Goal: Obtain resource: Download file/media

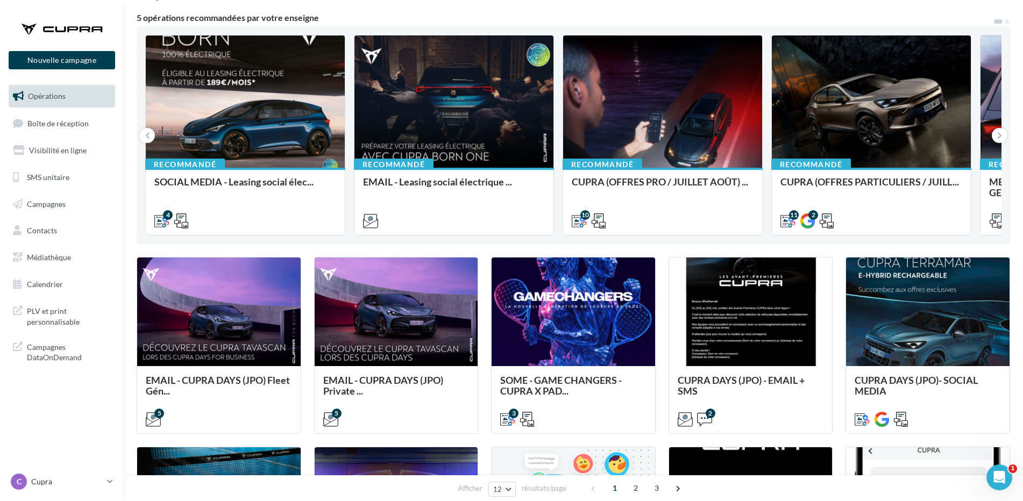
scroll to position [108, 0]
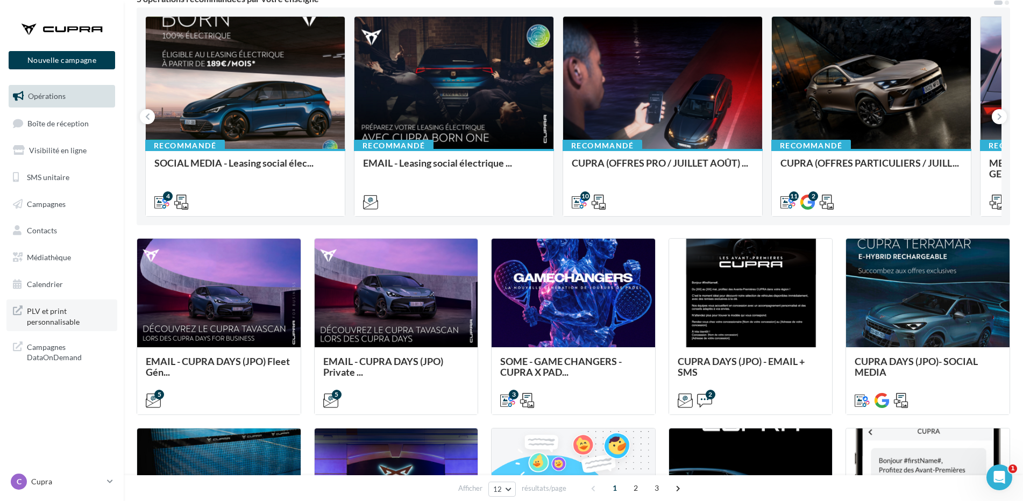
click at [45, 308] on span "PLV et print personnalisable" at bounding box center [69, 315] width 84 height 23
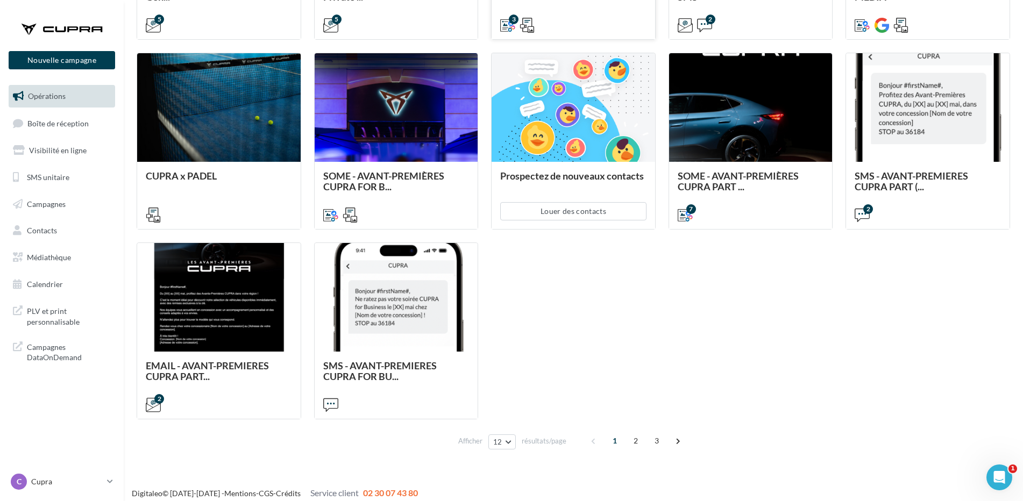
scroll to position [484, 0]
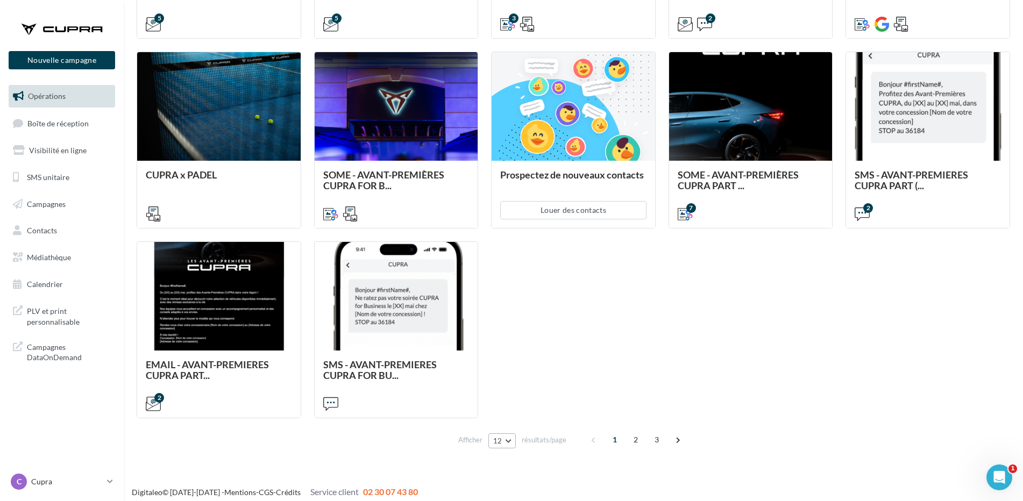
click at [502, 443] on button "12" at bounding box center [501, 440] width 27 height 15
click at [504, 423] on span "96" at bounding box center [501, 421] width 9 height 9
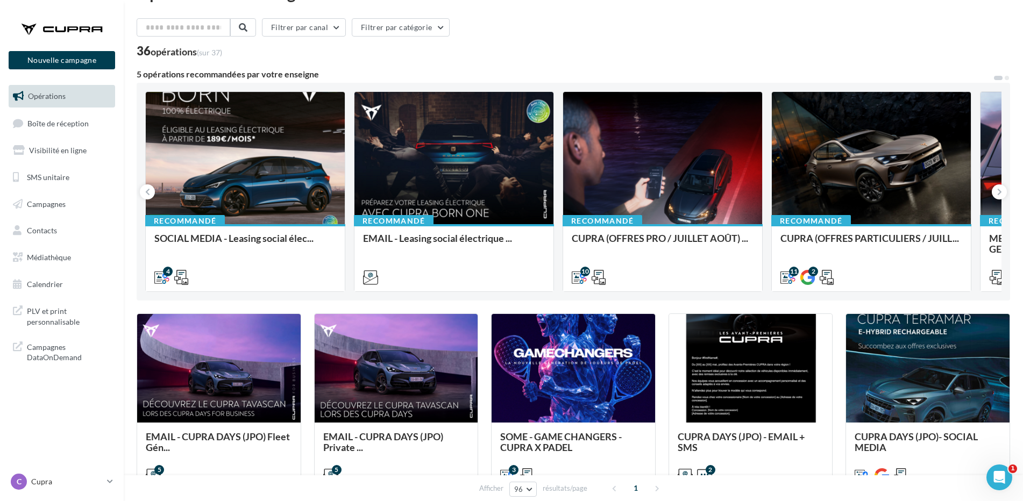
scroll to position [13, 0]
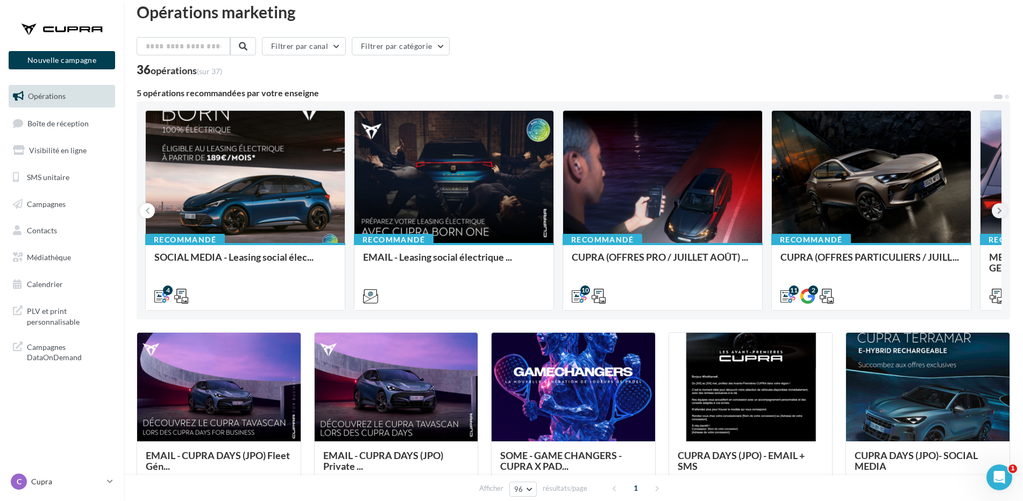
click at [998, 205] on icon at bounding box center [999, 210] width 5 height 11
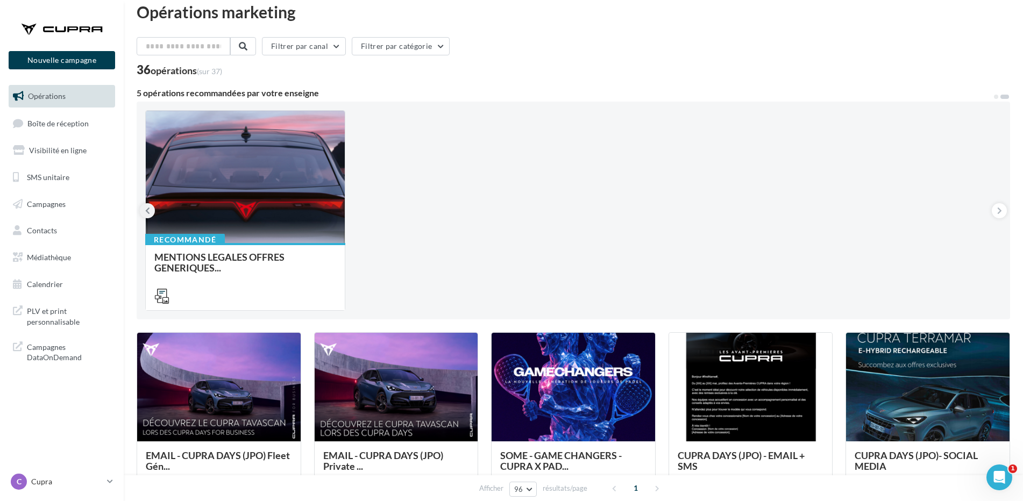
click at [145, 207] on icon at bounding box center [147, 210] width 5 height 11
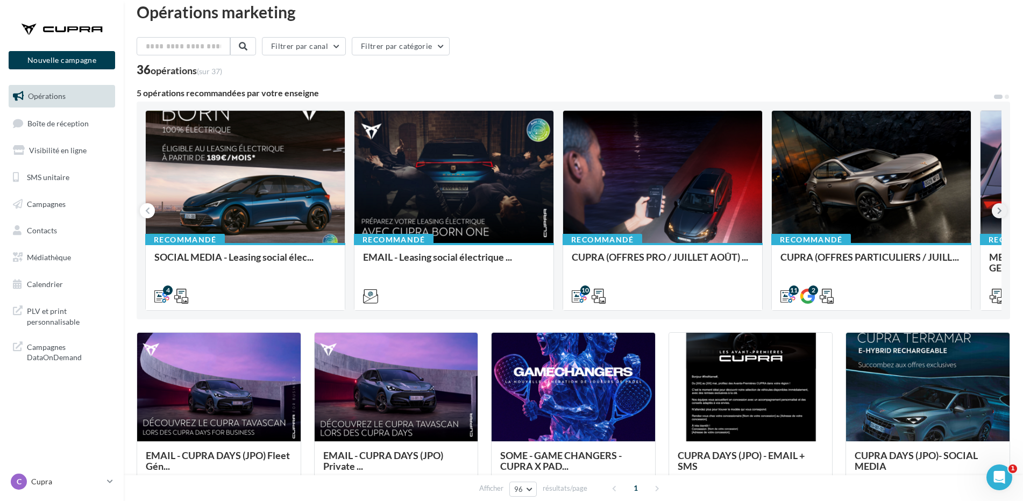
click at [998, 205] on icon at bounding box center [999, 210] width 5 height 11
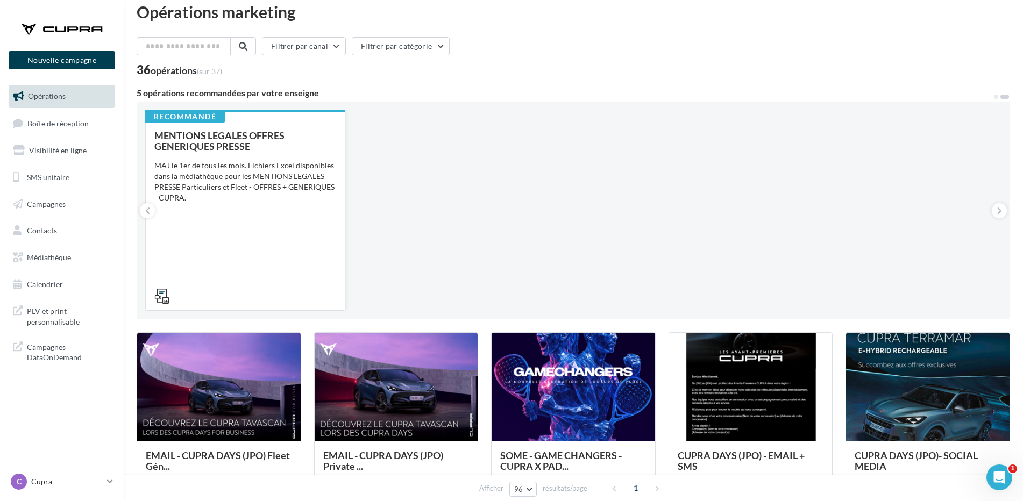
click at [200, 135] on span "MENTIONS LEGALES OFFRES GENERIQUES PRESSE" at bounding box center [219, 141] width 130 height 23
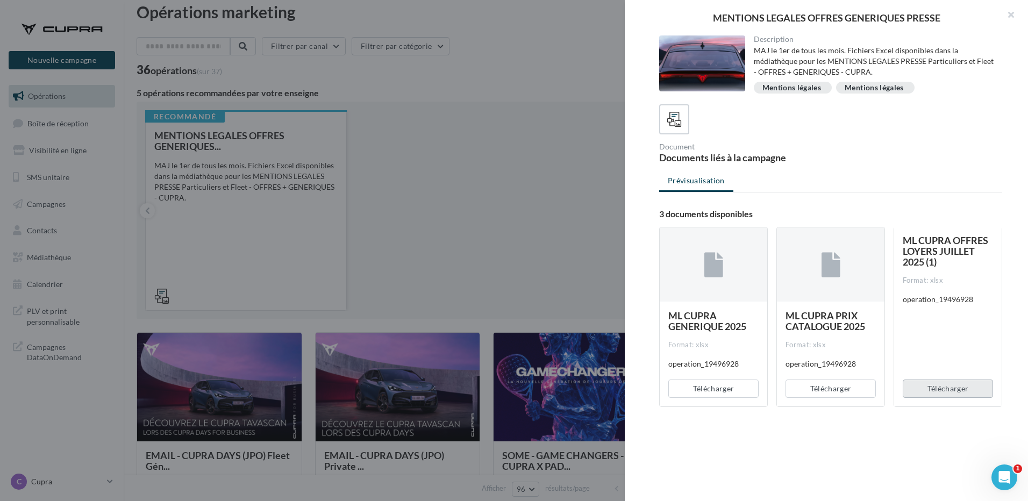
click at [936, 386] on button "Télécharger" at bounding box center [948, 389] width 90 height 18
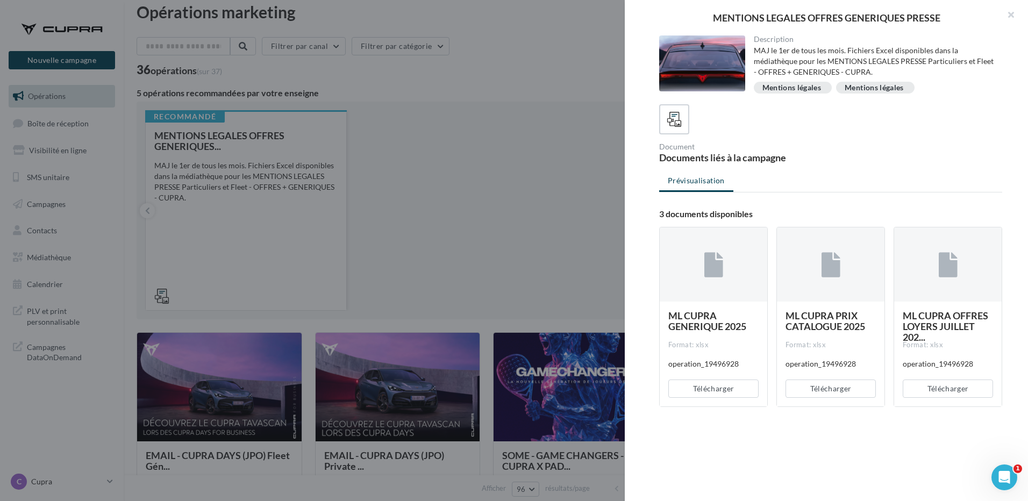
click at [409, 101] on div at bounding box center [514, 250] width 1028 height 501
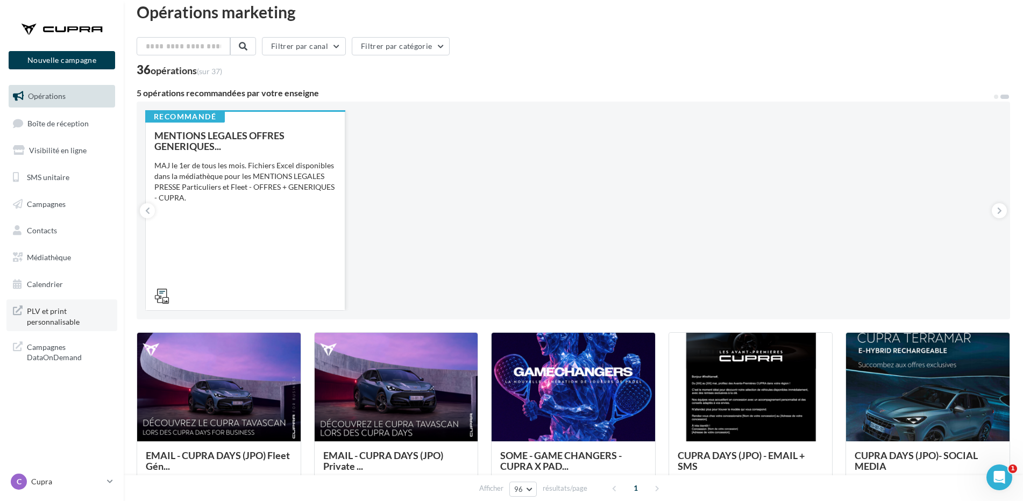
click at [42, 309] on span "PLV et print personnalisable" at bounding box center [69, 315] width 84 height 23
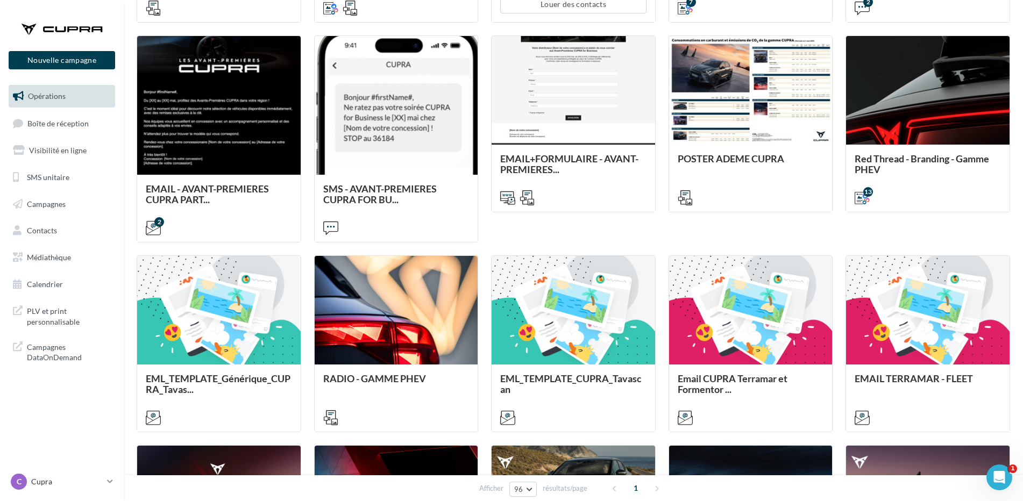
scroll to position [874, 0]
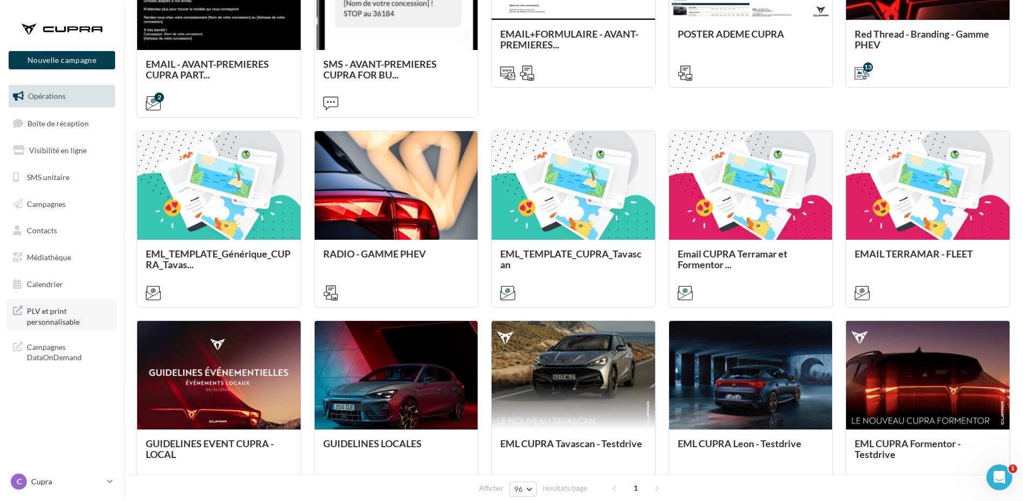
click at [39, 317] on span "PLV et print personnalisable" at bounding box center [69, 315] width 84 height 23
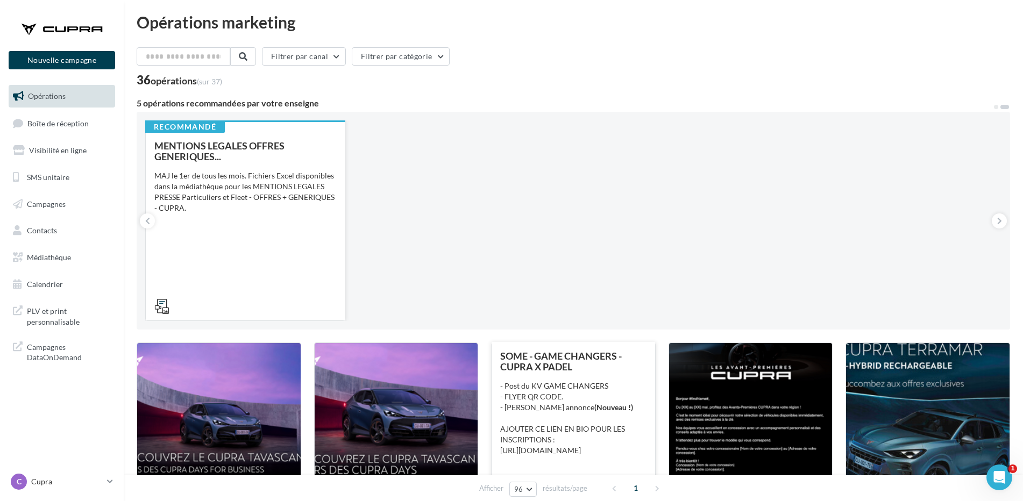
scroll to position [0, 0]
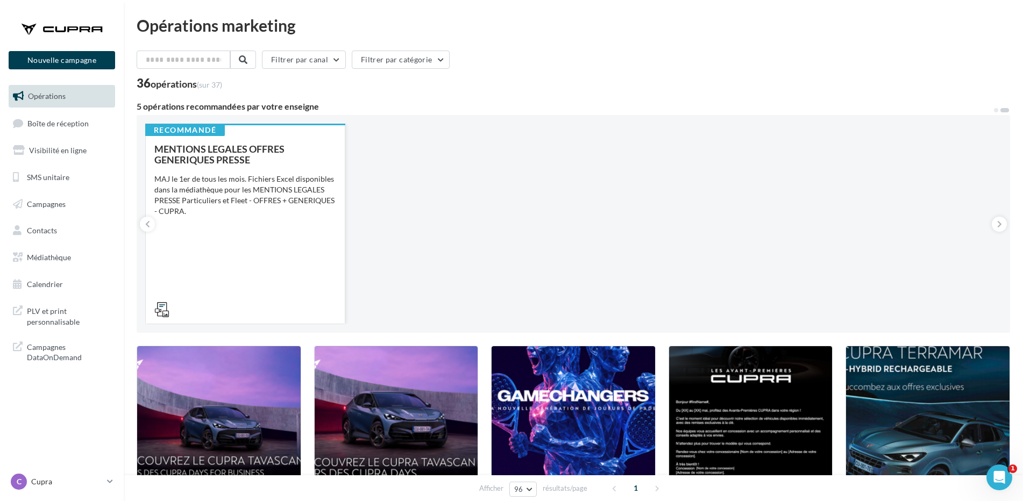
click at [210, 182] on div "MAJ le 1er de tous les mois. Fichiers Excel disponibles dans la médiathèque pou…" at bounding box center [245, 195] width 182 height 43
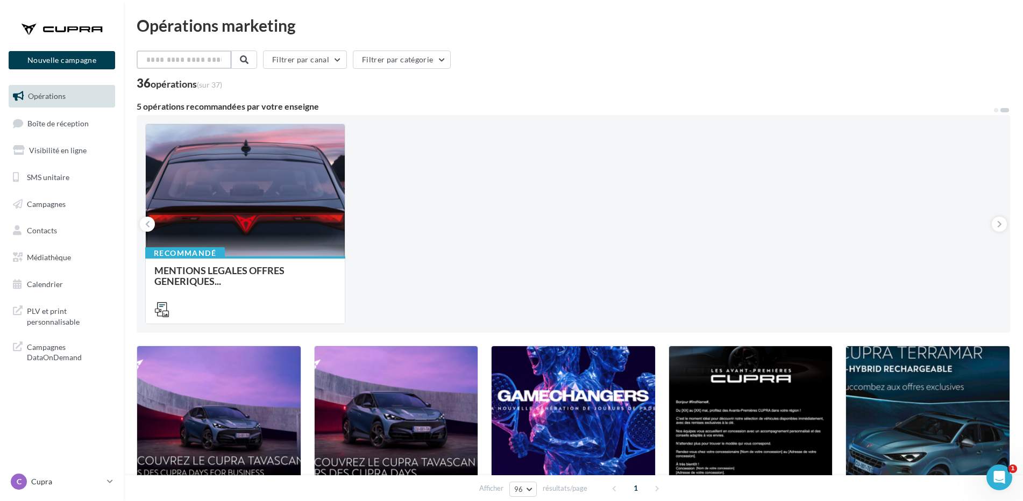
click at [193, 61] on input "text" at bounding box center [184, 60] width 95 height 18
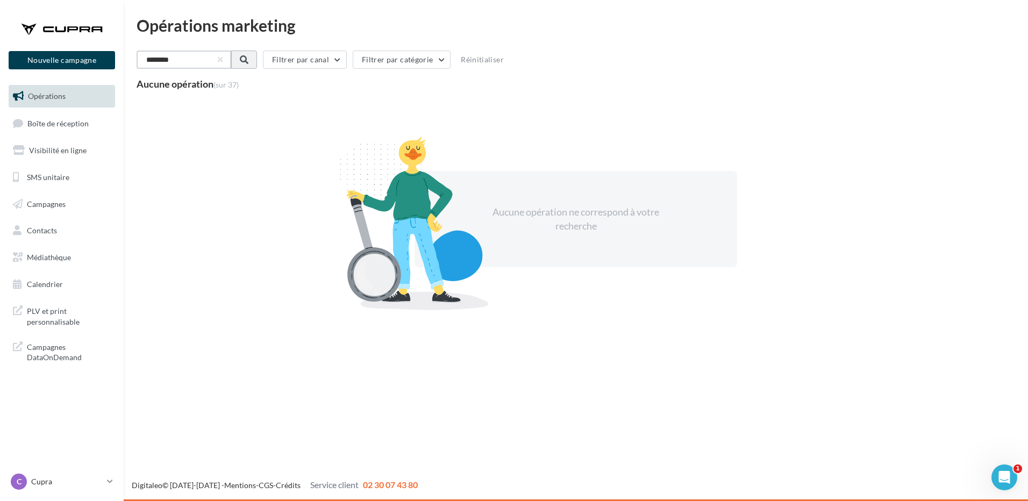
type input "********"
click at [247, 56] on span at bounding box center [243, 59] width 9 height 9
click at [159, 59] on input "********" at bounding box center [184, 60] width 95 height 18
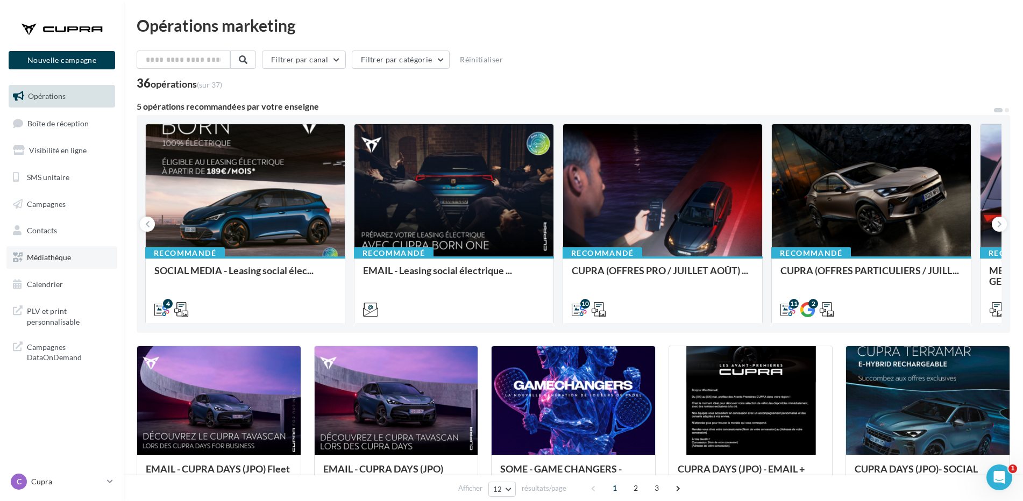
click at [46, 255] on span "Médiathèque" at bounding box center [49, 257] width 44 height 9
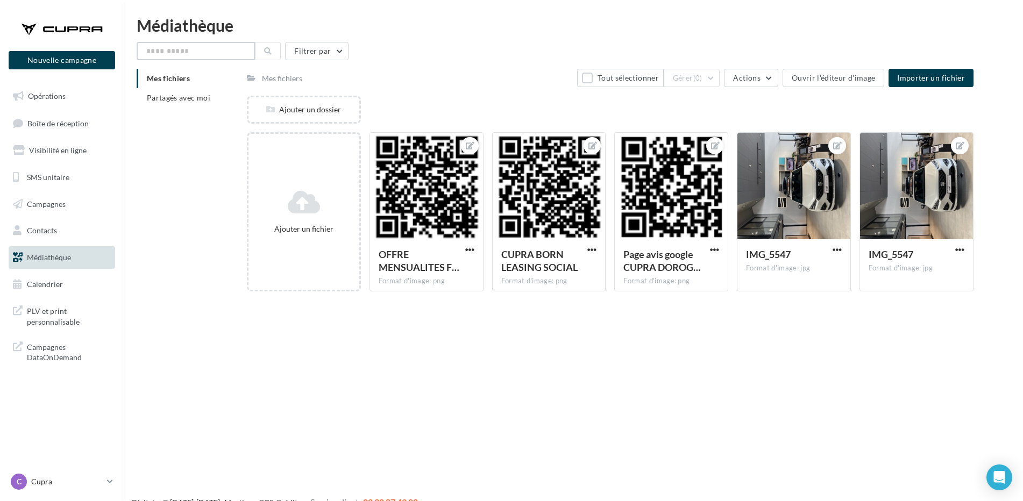
click at [160, 51] on input "text" at bounding box center [196, 51] width 118 height 18
paste input "********"
type input "********"
click at [268, 51] on icon at bounding box center [268, 51] width 8 height 8
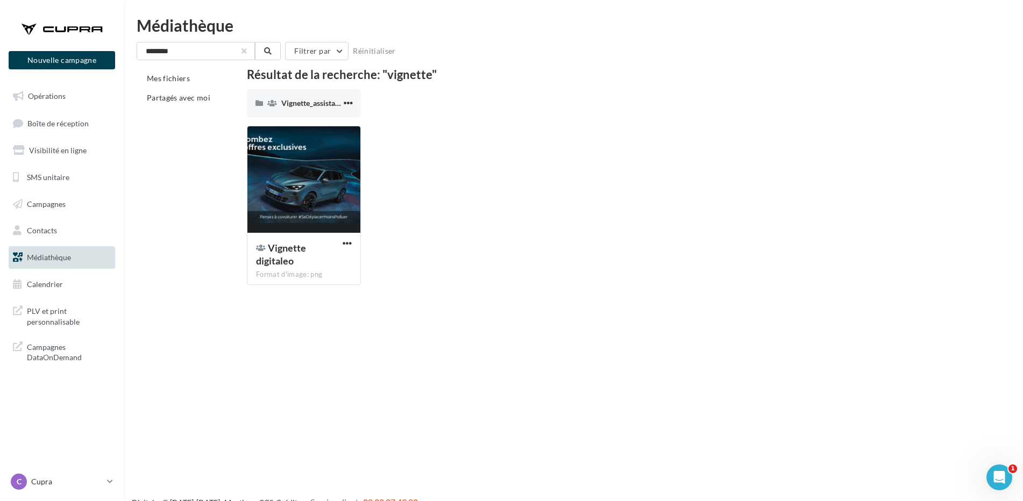
click at [246, 53] on button "button" at bounding box center [244, 51] width 4 height 4
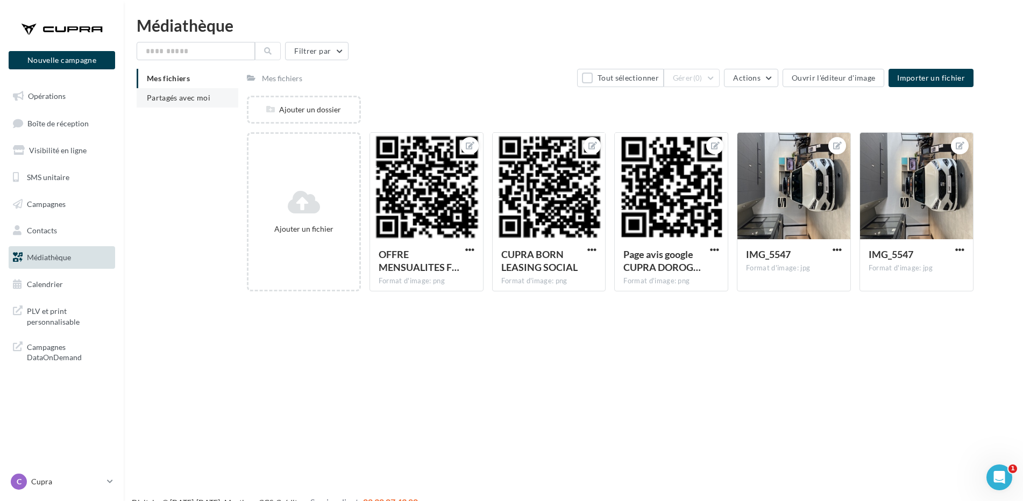
click at [179, 95] on span "Partagés avec moi" at bounding box center [178, 97] width 63 height 9
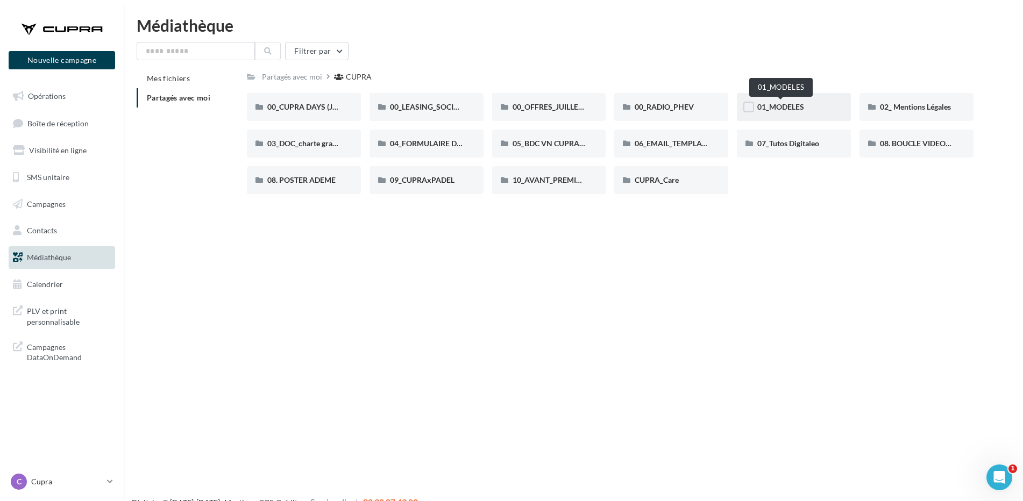
click at [788, 103] on span "01_MODELES" at bounding box center [780, 106] width 47 height 9
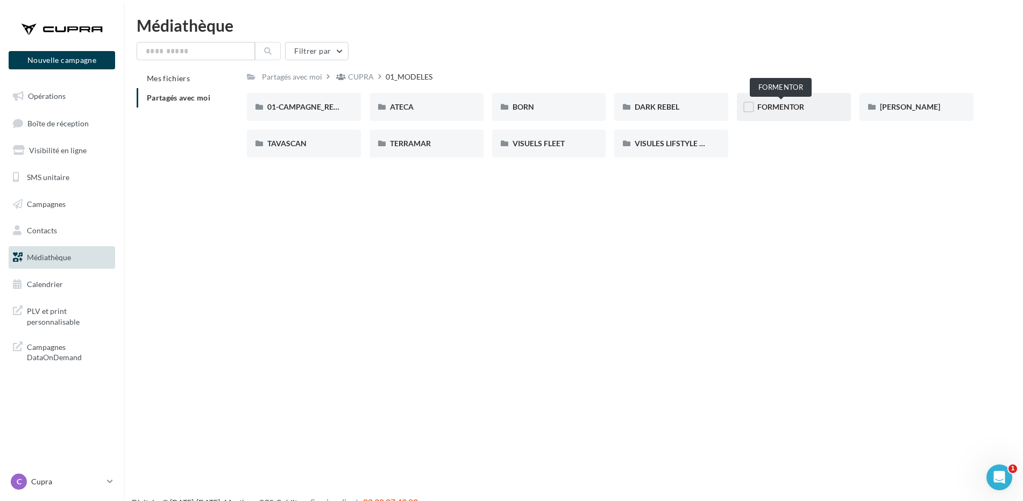
click at [784, 107] on span "FORMENTOR" at bounding box center [780, 106] width 47 height 9
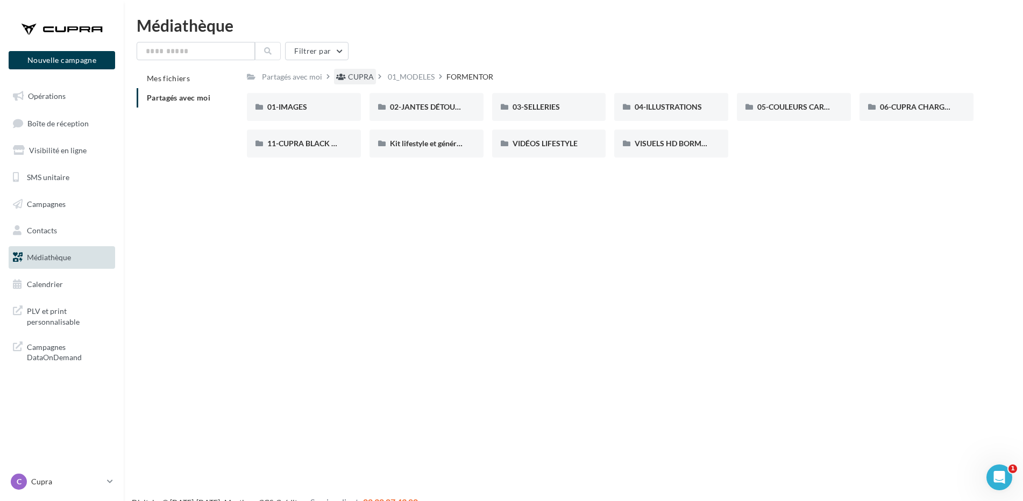
click at [361, 75] on div "CUPRA" at bounding box center [361, 77] width 26 height 11
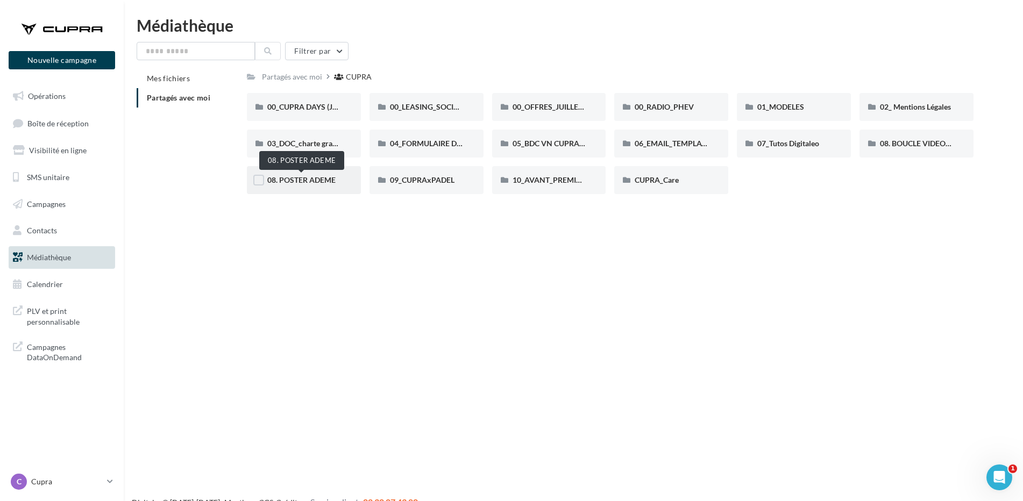
click at [309, 179] on span "08. POSTER ADEME" at bounding box center [301, 179] width 68 height 9
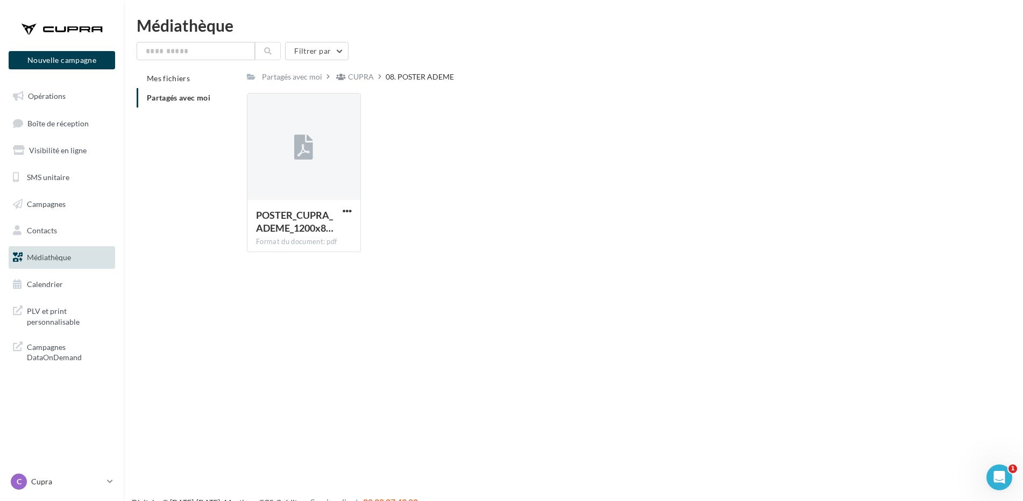
click at [199, 96] on span "Partagés avec moi" at bounding box center [178, 97] width 63 height 9
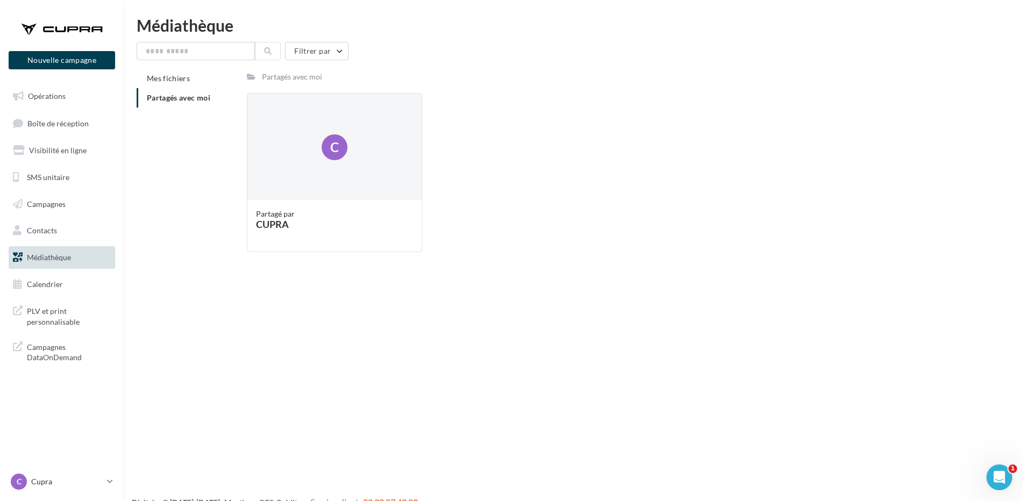
click at [303, 76] on div "Partagés avec moi" at bounding box center [292, 77] width 60 height 11
click at [264, 77] on div "Partagés avec moi" at bounding box center [292, 77] width 60 height 11
click at [167, 74] on span "Mes fichiers" at bounding box center [168, 78] width 43 height 9
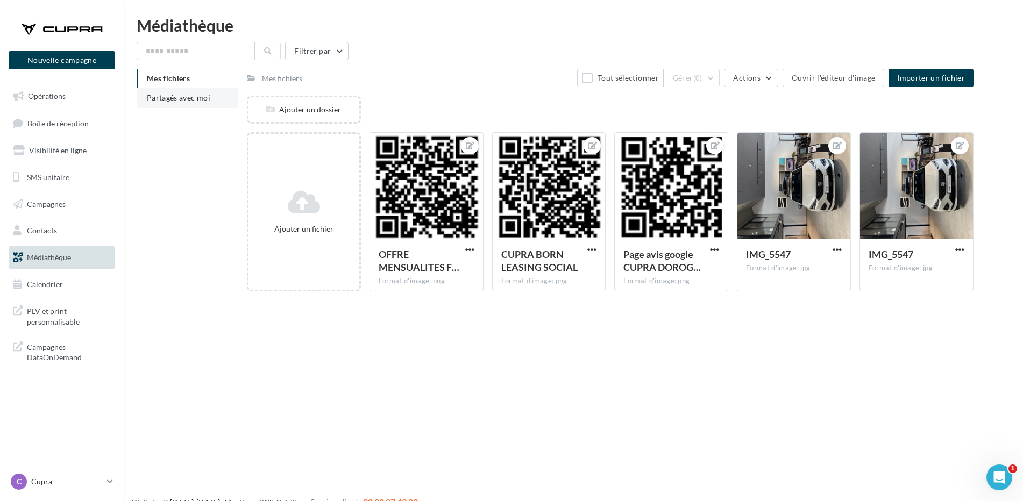
click at [175, 101] on span "Partagés avec moi" at bounding box center [178, 97] width 63 height 9
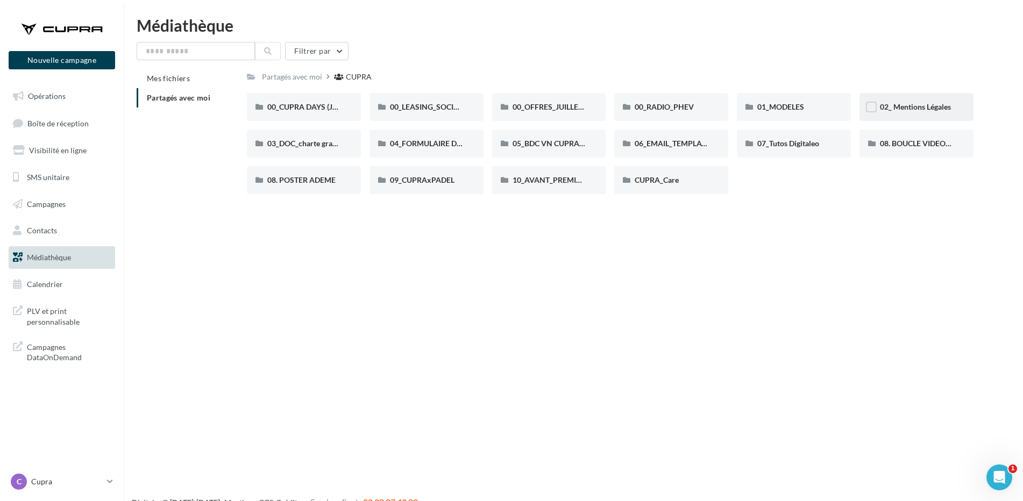
click at [910, 109] on span "02_ Mentions Légales" at bounding box center [915, 106] width 71 height 9
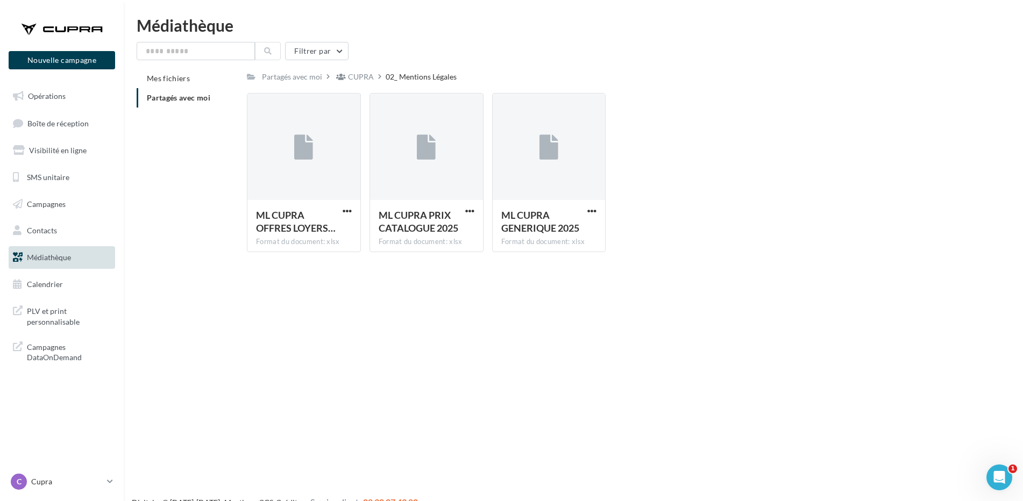
click at [187, 97] on span "Partagés avec moi" at bounding box center [178, 97] width 63 height 9
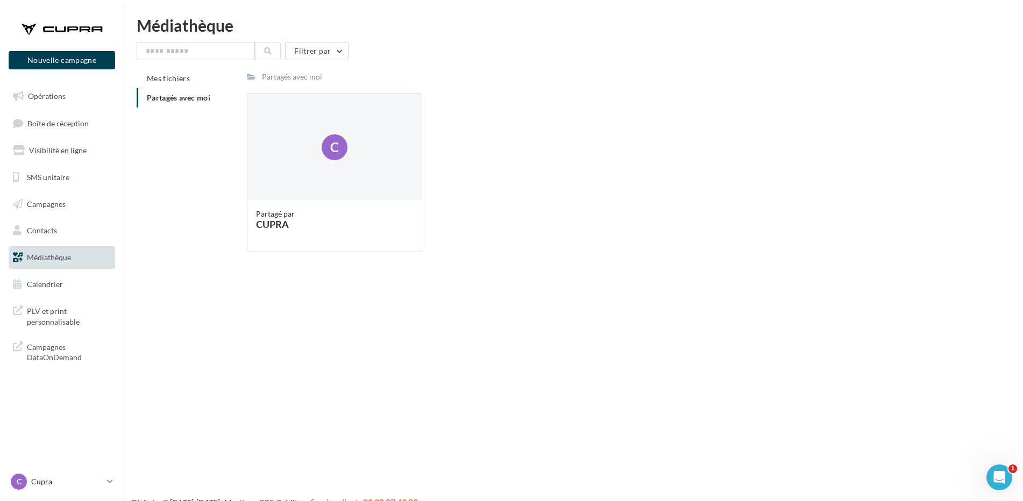
click at [167, 98] on span "Partagés avec moi" at bounding box center [178, 97] width 63 height 9
click at [264, 77] on div "Partagés avec moi" at bounding box center [292, 77] width 60 height 11
click at [184, 80] on span "Mes fichiers" at bounding box center [168, 78] width 43 height 9
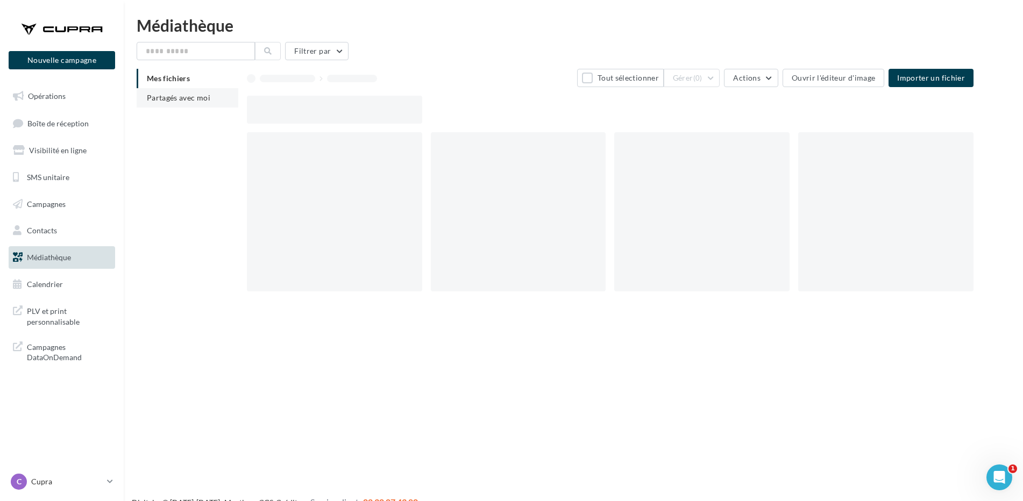
drag, startPoint x: 184, startPoint y: 80, endPoint x: 177, endPoint y: 101, distance: 22.1
click at [177, 101] on span "Partagés avec moi" at bounding box center [178, 97] width 63 height 9
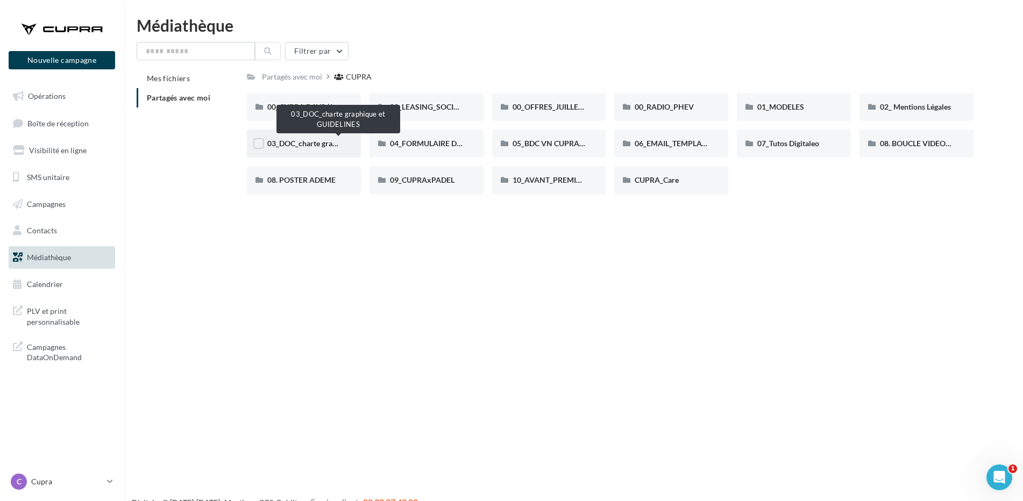
click at [305, 143] on span "03_DOC_charte graphique et GUIDELINES" at bounding box center [337, 143] width 141 height 9
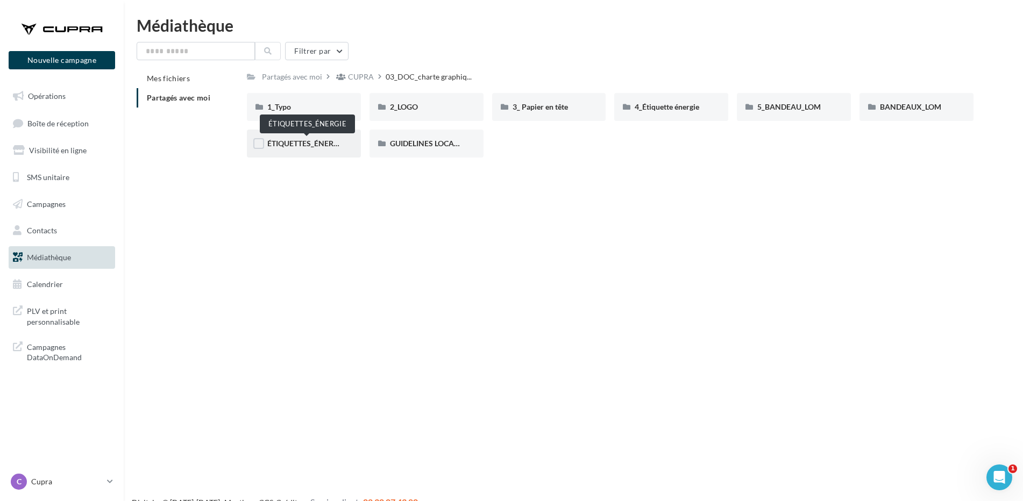
click at [314, 141] on span "ÉTIQUETTES_ÉNERGIE" at bounding box center [306, 143] width 78 height 9
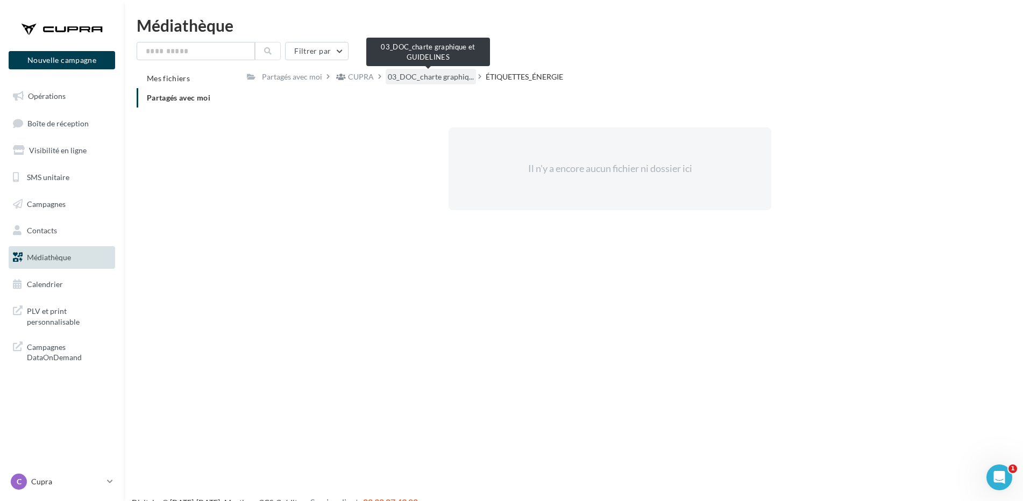
click at [416, 77] on span "03_DOC_charte graphiq..." at bounding box center [431, 77] width 86 height 11
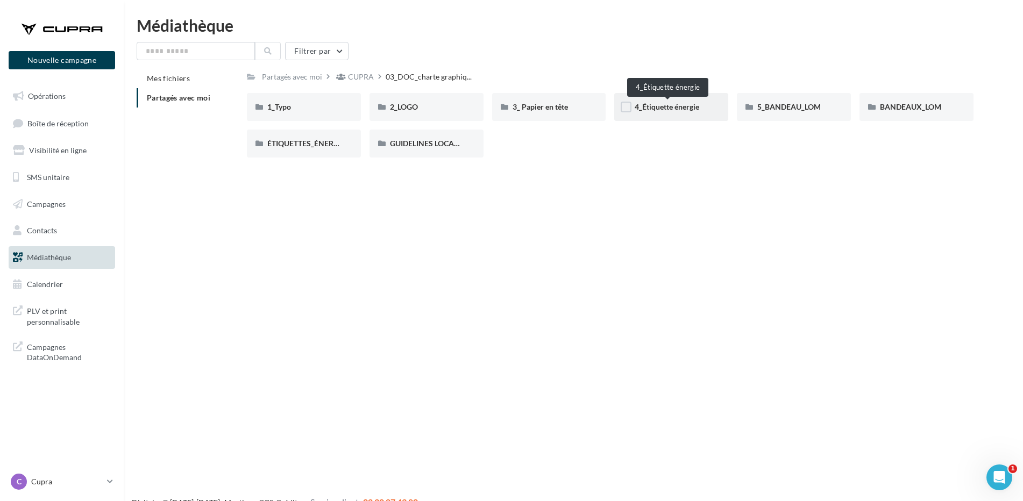
click at [670, 110] on span "4_Étiquette énergie" at bounding box center [667, 106] width 65 height 9
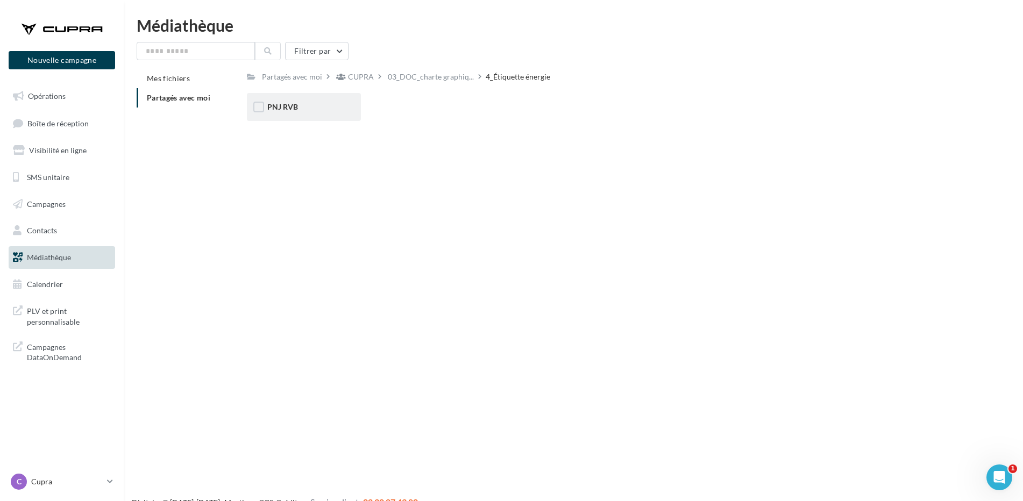
click at [289, 99] on div "PNJ RVB" at bounding box center [304, 107] width 114 height 28
click at [288, 109] on span "PNJ RVB" at bounding box center [282, 106] width 31 height 9
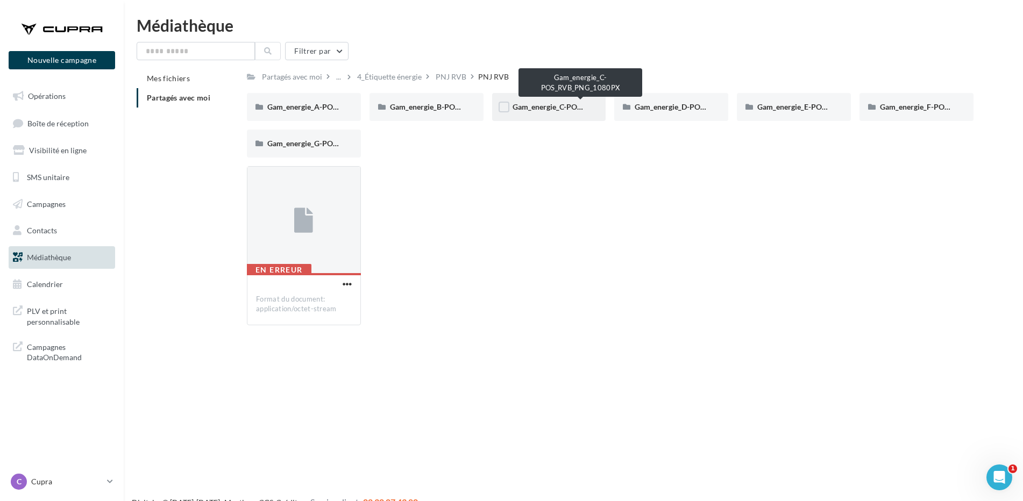
click at [547, 108] on span "Gam_energie_C-POS_RVB_PNG_1080PX" at bounding box center [581, 106] width 137 height 9
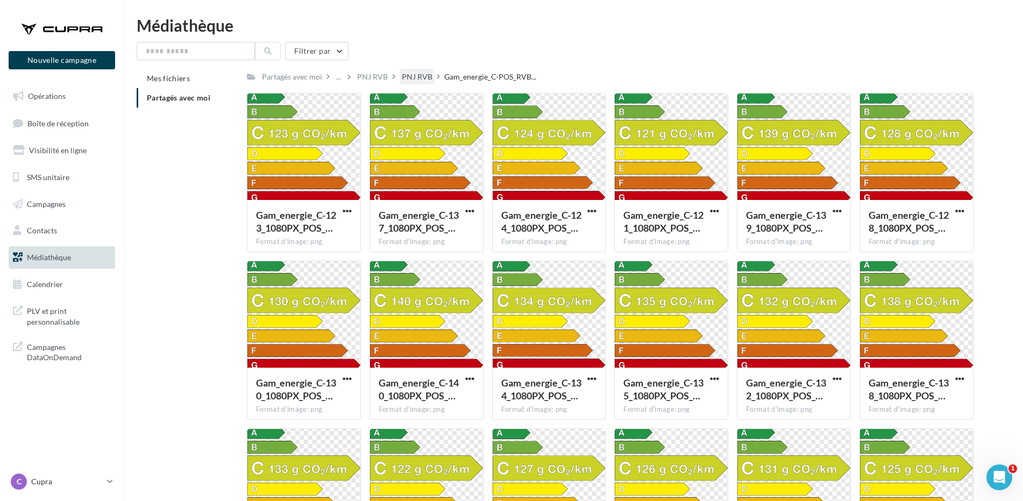
click at [418, 75] on div "PNJ RVB" at bounding box center [417, 77] width 31 height 11
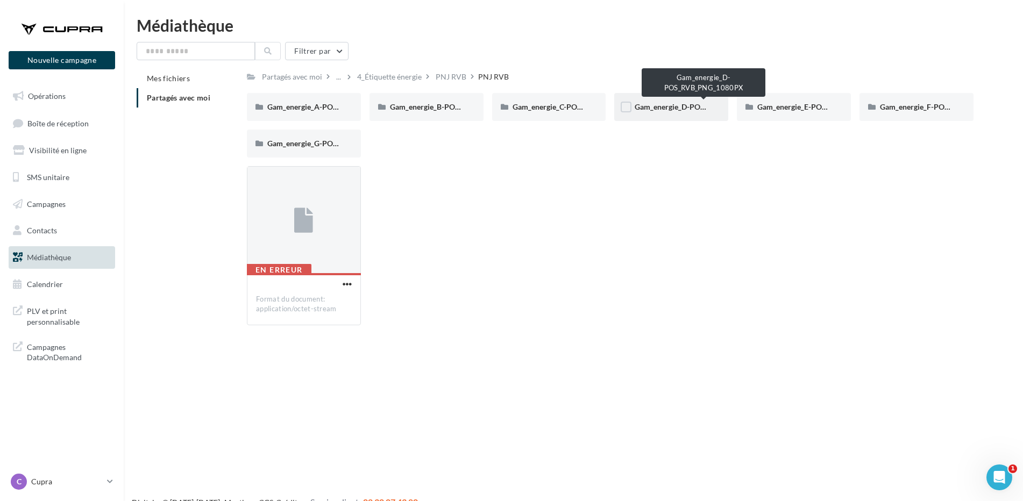
click at [669, 106] on span "Gam_energie_D-POS_RVB_PNG_1080PX" at bounding box center [704, 106] width 138 height 9
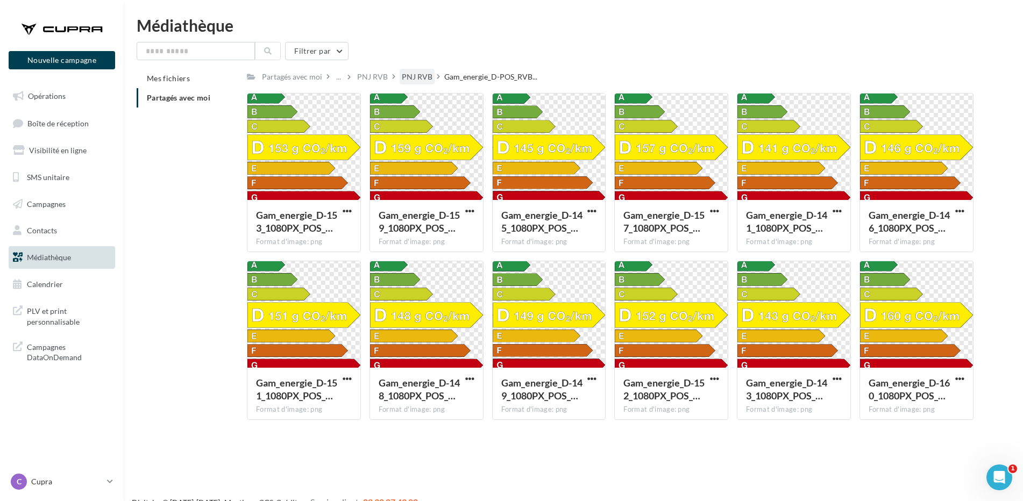
click at [423, 73] on div "PNJ RVB" at bounding box center [417, 77] width 31 height 11
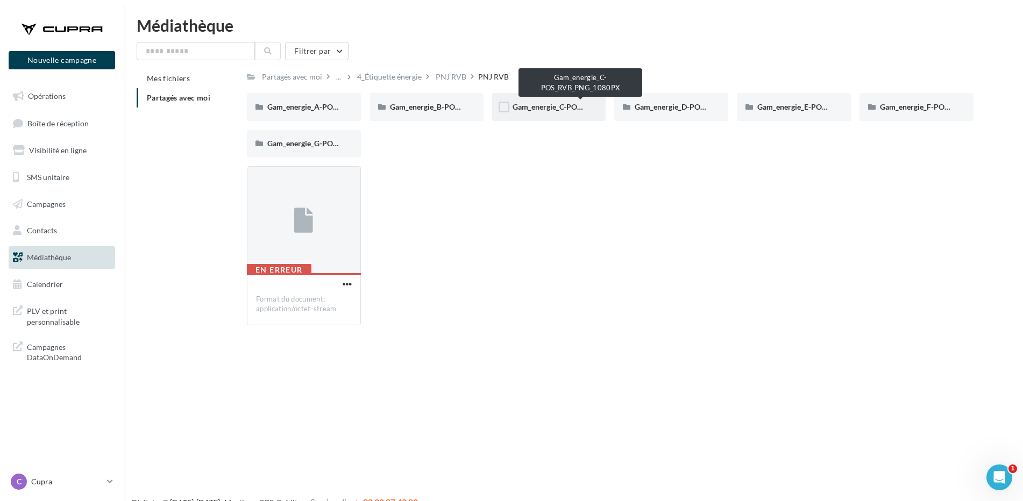
click at [557, 111] on span "Gam_energie_C-POS_RVB_PNG_1080PX" at bounding box center [581, 106] width 137 height 9
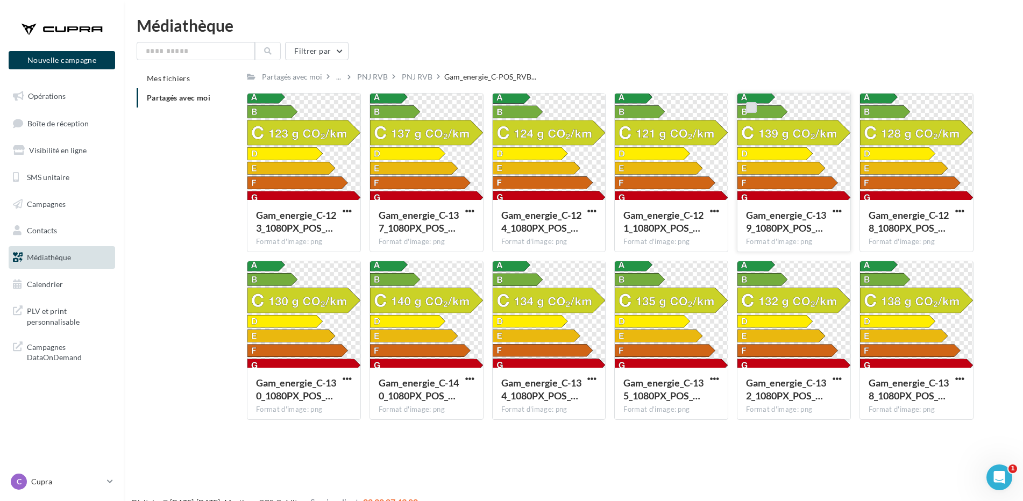
click at [749, 105] on label at bounding box center [751, 107] width 11 height 11
click at [794, 179] on div at bounding box center [793, 148] width 113 height 108
click at [789, 175] on div at bounding box center [793, 148] width 113 height 108
click at [753, 105] on label at bounding box center [751, 107] width 11 height 11
click at [780, 243] on div "Format d'image: png" at bounding box center [794, 242] width 96 height 10
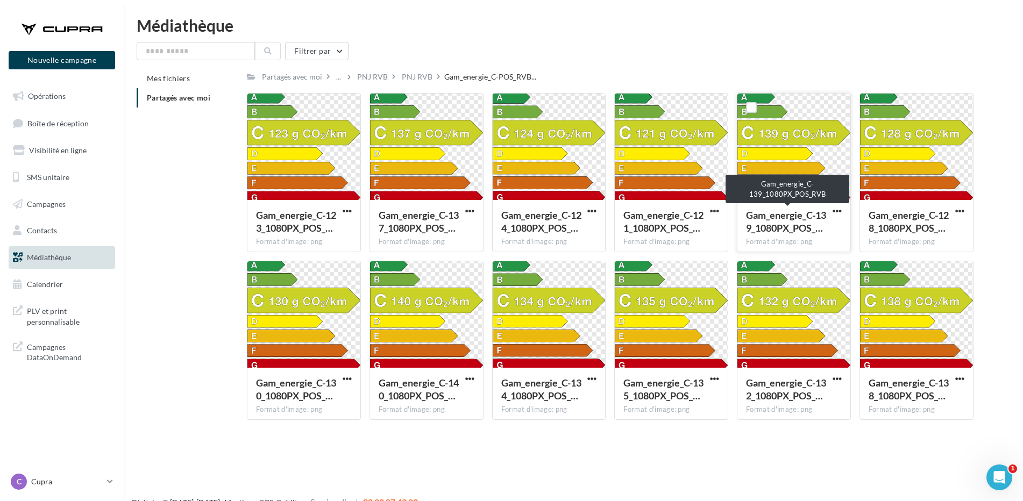
click at [783, 224] on span "Gam_energie_C-139_1080PX_POS_…" at bounding box center [786, 221] width 80 height 25
drag, startPoint x: 783, startPoint y: 224, endPoint x: 838, endPoint y: 210, distance: 56.7
click at [838, 210] on span "button" at bounding box center [836, 211] width 9 height 9
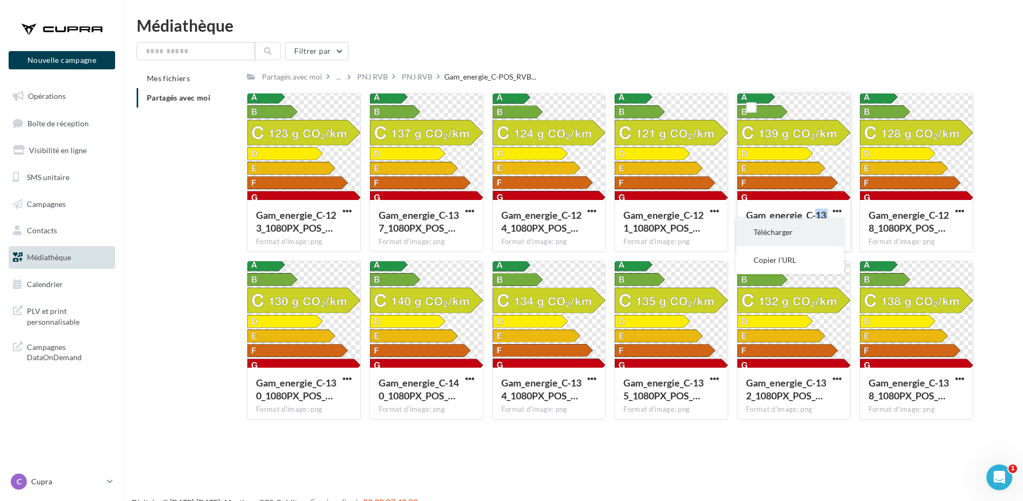
click at [809, 230] on button "Télécharger" at bounding box center [790, 232] width 108 height 28
